Goal: Information Seeking & Learning: Learn about a topic

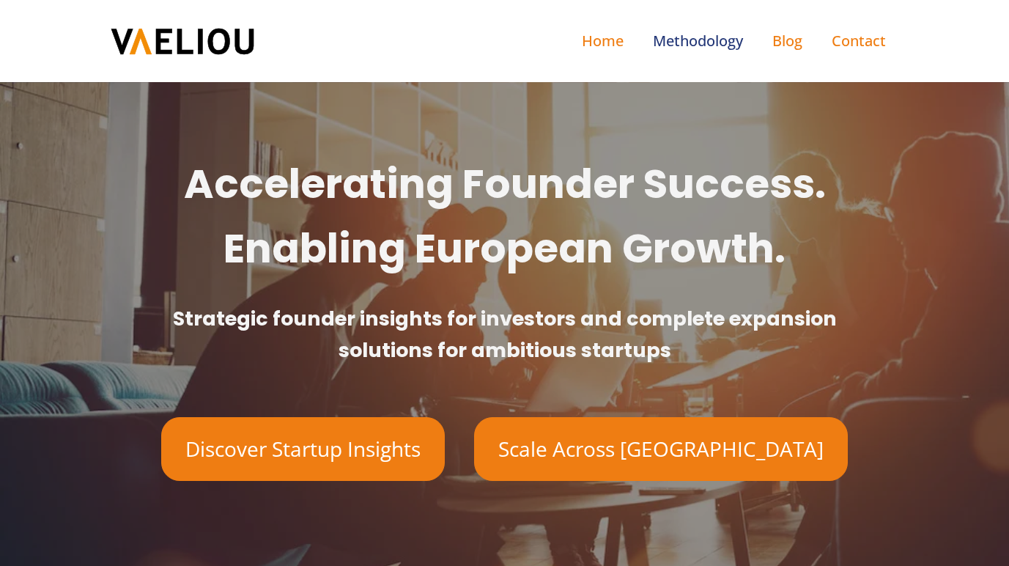
click at [720, 46] on link "Methodology" at bounding box center [697, 41] width 119 height 53
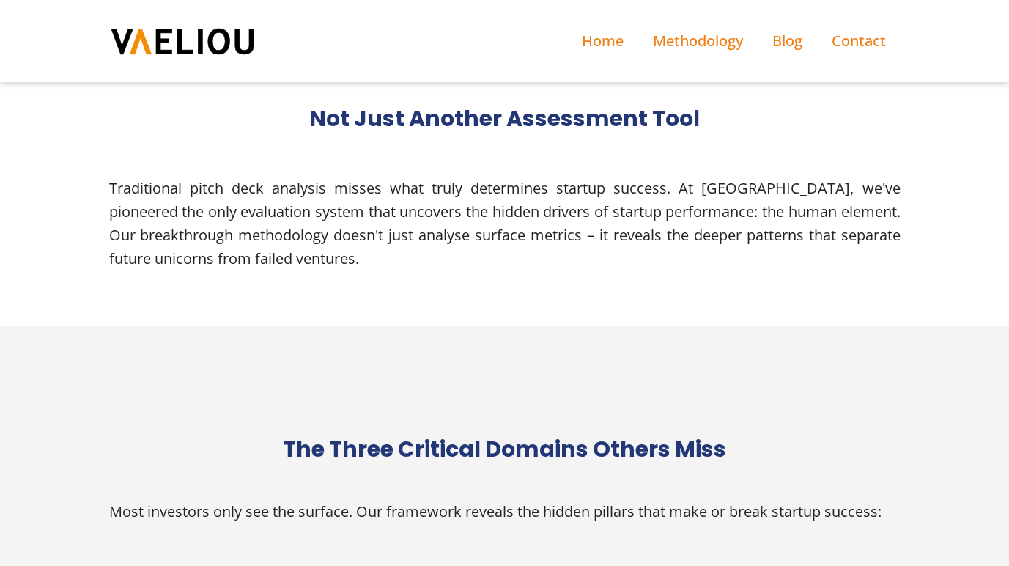
scroll to position [428, 0]
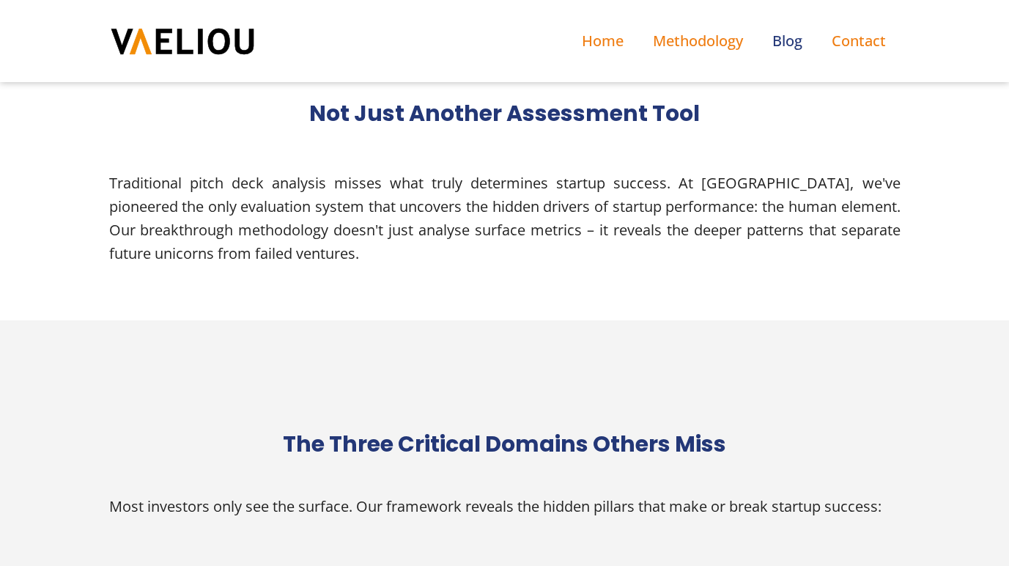
click at [796, 45] on link "Blog" at bounding box center [787, 41] width 59 height 53
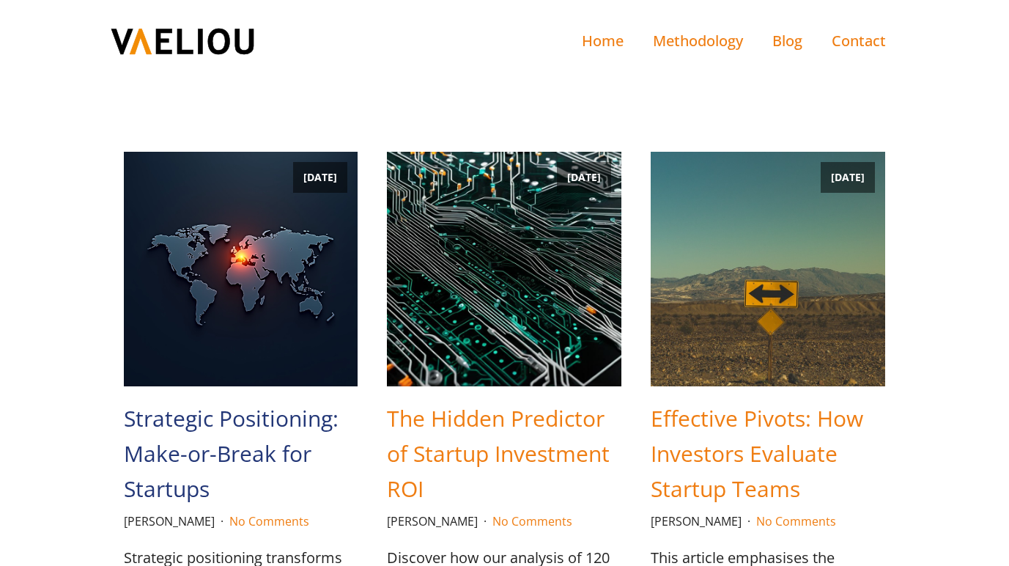
click at [265, 422] on link "Strategic Positioning: Make-or-Break for Startups" at bounding box center [241, 454] width 234 height 106
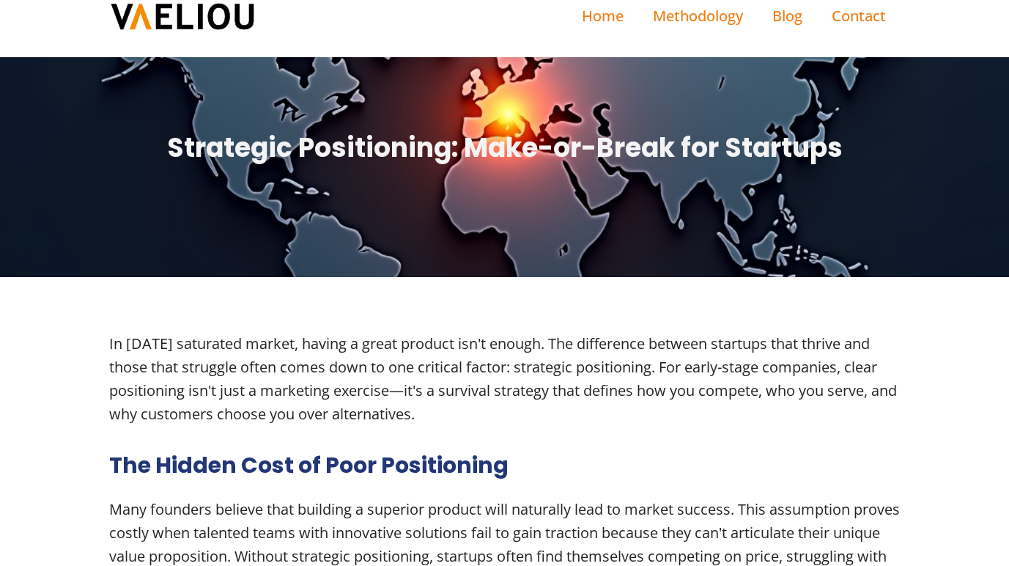
scroll to position [34, 0]
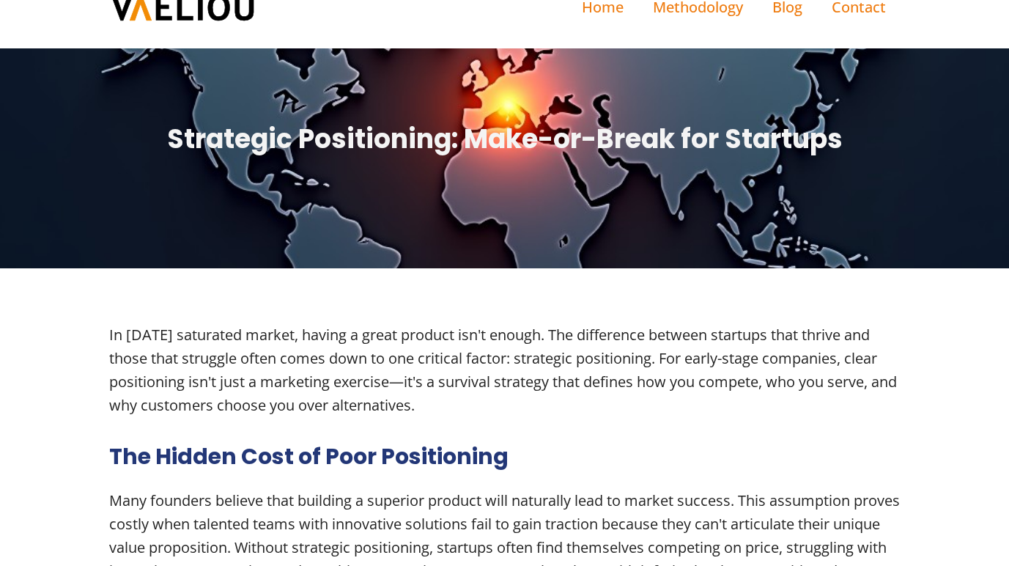
drag, startPoint x: 447, startPoint y: 409, endPoint x: 430, endPoint y: 380, distance: 33.2
click at [430, 380] on div "In [DATE] saturated market, having a great product isn't enough. The difference…" at bounding box center [504, 370] width 791 height 94
copy div "a survival strategy that defines how you compete, who you serve, and why custom…"
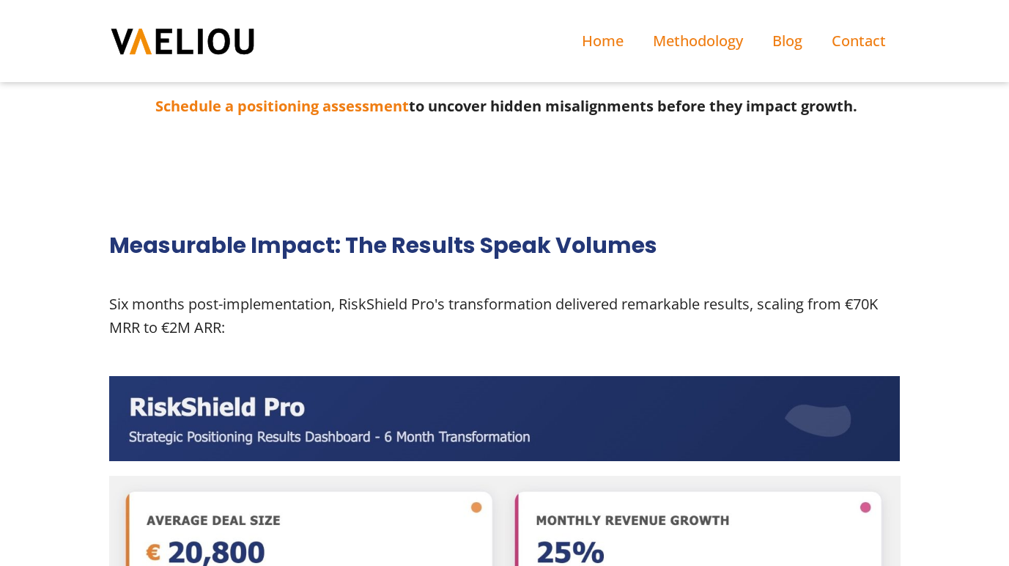
scroll to position [1720, 0]
